Goal: Information Seeking & Learning: Compare options

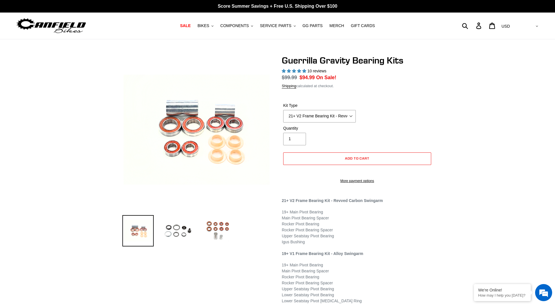
select select "highest-rating"
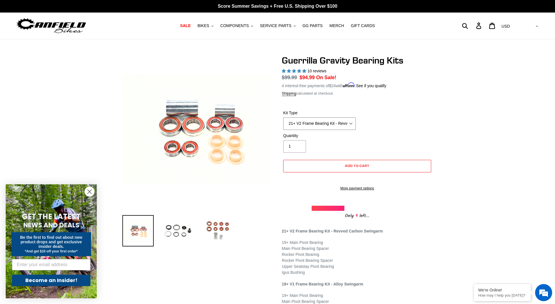
click at [352, 124] on select "21+ V2 Frame Bearing Kit - Revved Carbon Swingarm - (ETA 10/30/25) 19+ V1 Frame…" at bounding box center [319, 123] width 73 height 13
select select "19+ Headset Complete Bearing Kit (ETA 10/30/25)"
click at [283, 117] on select "21+ V2 Frame Bearing Kit - Revved Carbon Swingarm - (ETA 10/30/25) 19+ V1 Frame…" at bounding box center [319, 123] width 73 height 13
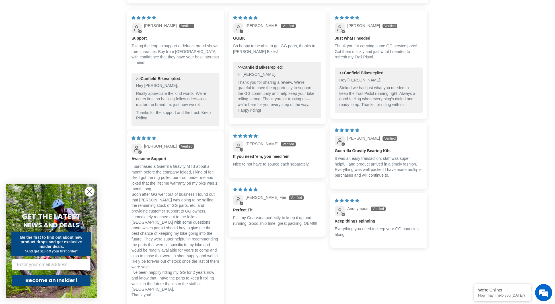
scroll to position [486, 0]
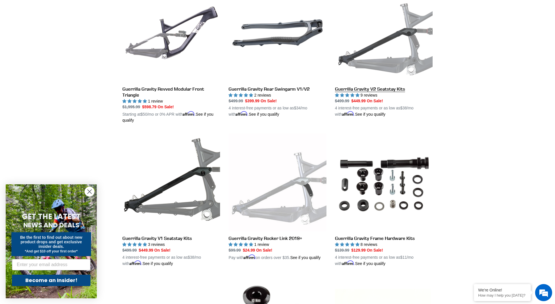
scroll to position [189, 0]
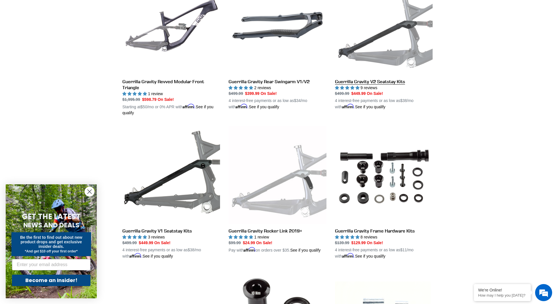
click at [397, 42] on link "Guerrilla Gravity V2 Seatstay Kits" at bounding box center [384, 43] width 98 height 133
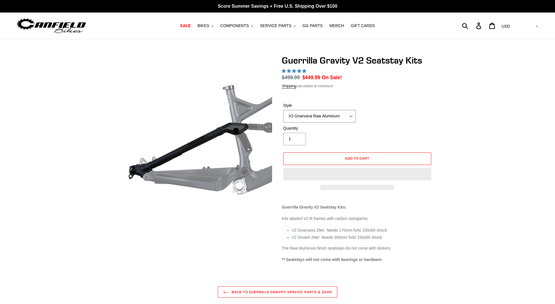
click at [351, 115] on select "V2 Gnarvana Raw Aluminum" at bounding box center [319, 116] width 73 height 13
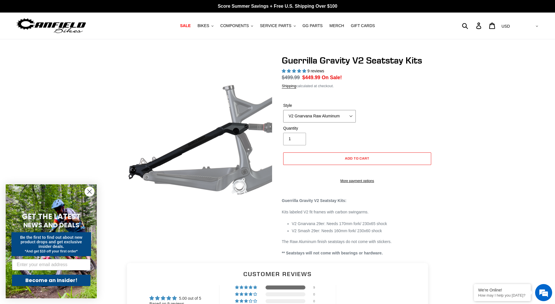
select select "highest-rating"
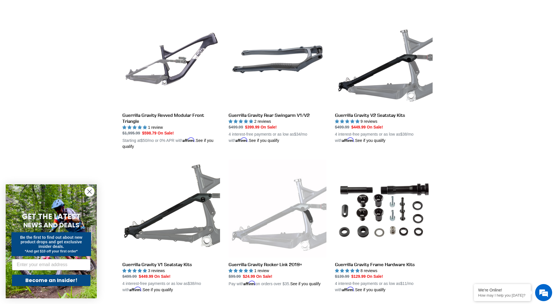
scroll to position [142, 0]
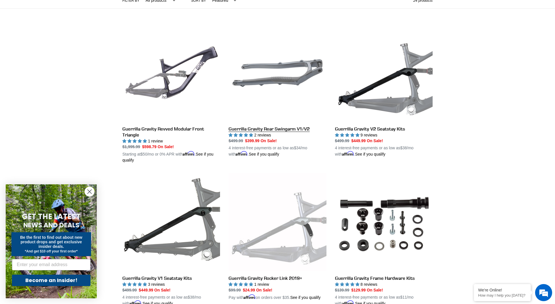
click at [285, 128] on link "Guerrilla Gravity Rear Swingarm V1/V2" at bounding box center [277, 90] width 98 height 133
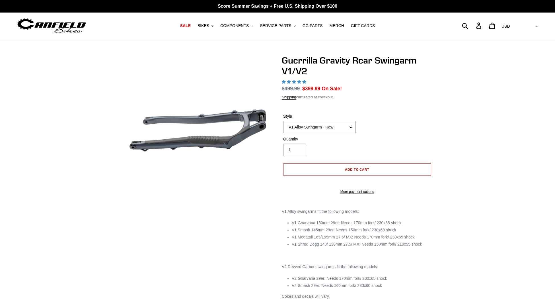
select select "highest-rating"
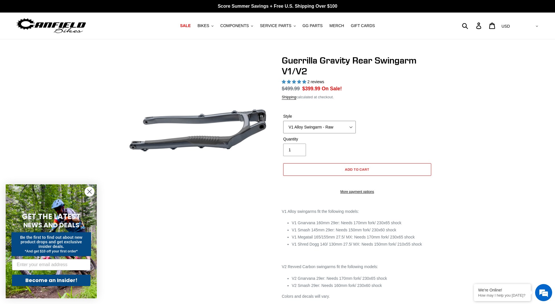
click at [303, 125] on select "V1 Alloy Swingarm - Raw V1 Alloy Swingarm - Black V2 Revved Carbon Swingarm - G…" at bounding box center [319, 127] width 73 height 13
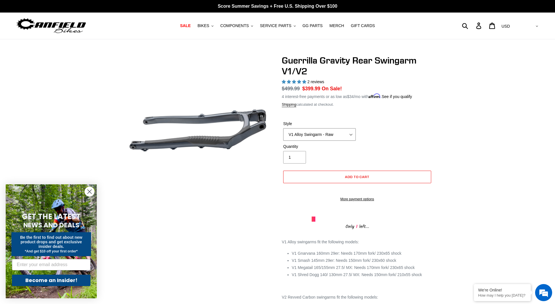
select select "V2 Revved Carbon Swingarm - Green"
click at [283, 128] on select "V1 Alloy Swingarm - Raw V1 Alloy Swingarm - Black V2 Revved Carbon Swingarm - G…" at bounding box center [319, 134] width 73 height 13
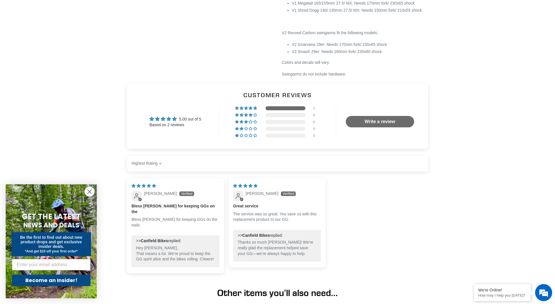
scroll to position [332, 0]
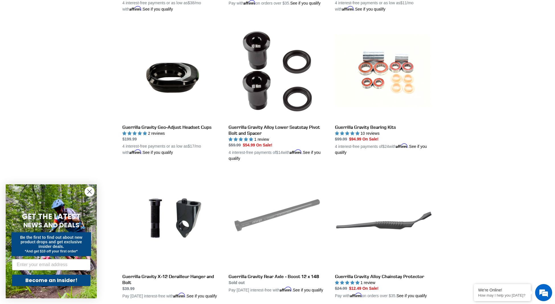
scroll to position [444, 0]
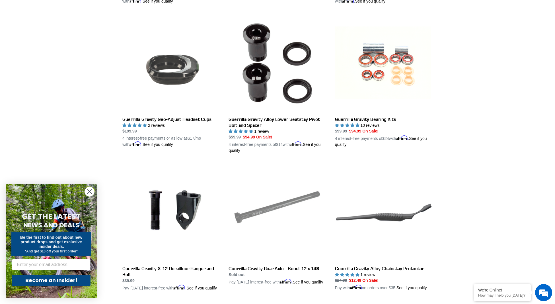
click at [164, 79] on link "Guerrilla Gravity Geo-Adjust Headset Cups" at bounding box center [171, 80] width 98 height 133
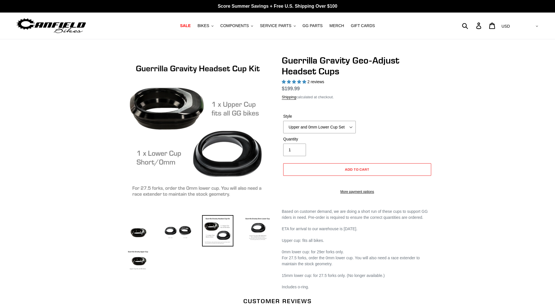
select select "highest-rating"
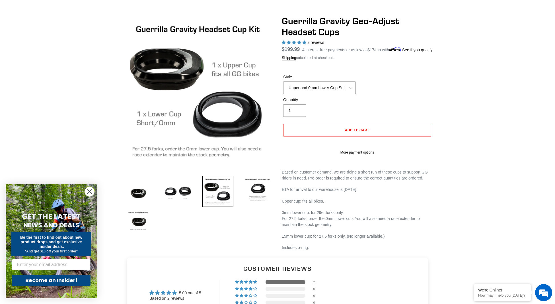
scroll to position [47, 0]
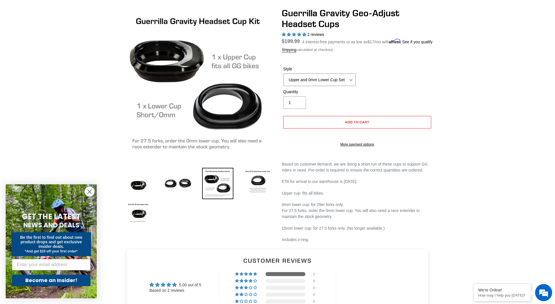
click at [346, 86] on select "Upper and 0mm Lower Cup Set Upper Cup 0mm Lower Cup 15mm Lower Cup (No longer a…" at bounding box center [319, 79] width 73 height 13
